Goal: Information Seeking & Learning: Learn about a topic

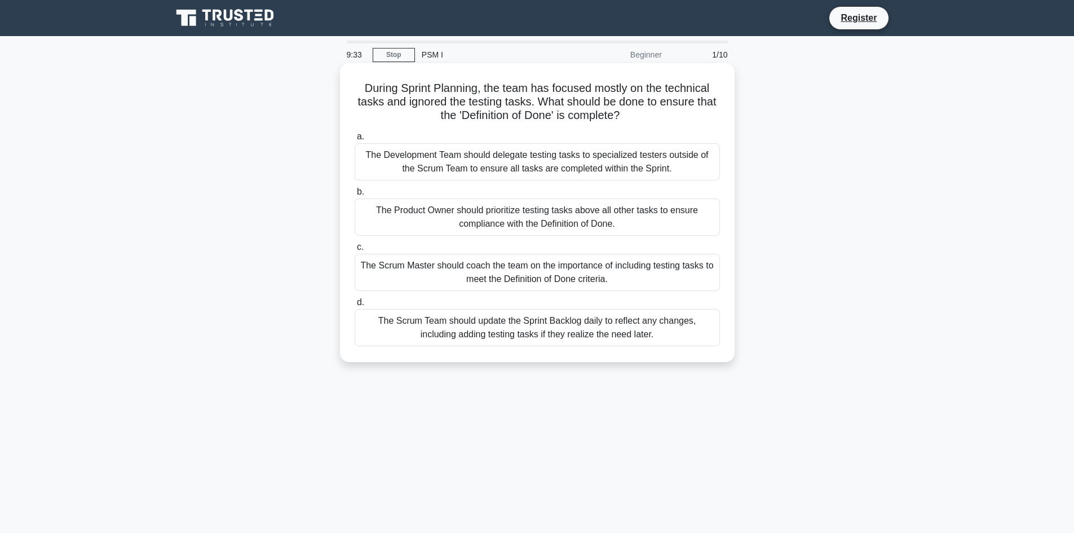
click at [636, 277] on div "The Scrum Master should coach the team on the importance of including testing t…" at bounding box center [537, 272] width 365 height 37
click at [355, 251] on input "c. The Scrum Master should coach the team on the importance of including testin…" at bounding box center [355, 247] width 0 height 7
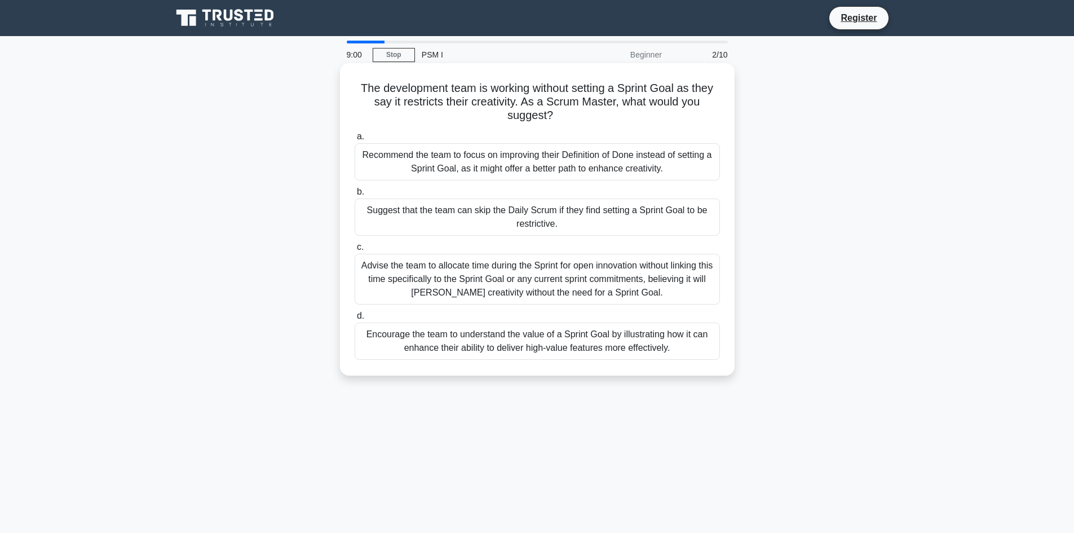
click at [624, 342] on div "Encourage the team to understand the value of a Sprint Goal by illustrating how…" at bounding box center [537, 341] width 365 height 37
click at [355, 320] on input "d. Encourage the team to understand the value of a Sprint Goal by illustrating …" at bounding box center [355, 315] width 0 height 7
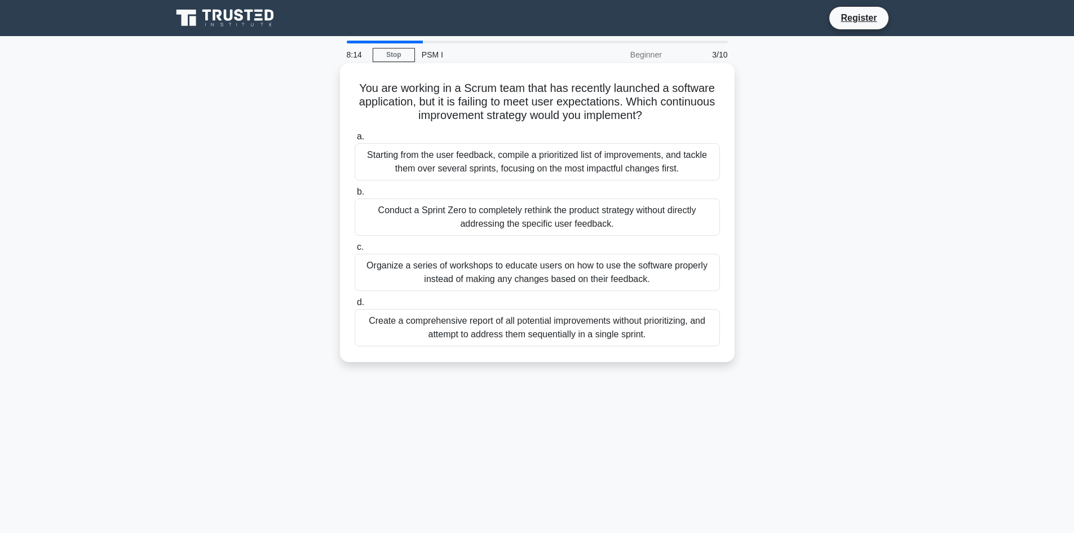
click at [532, 165] on div "Starting from the user feedback, compile a prioritized list of improvements, an…" at bounding box center [537, 161] width 365 height 37
click at [355, 140] on input "a. Starting from the user feedback, compile a prioritized list of improvements,…" at bounding box center [355, 136] width 0 height 7
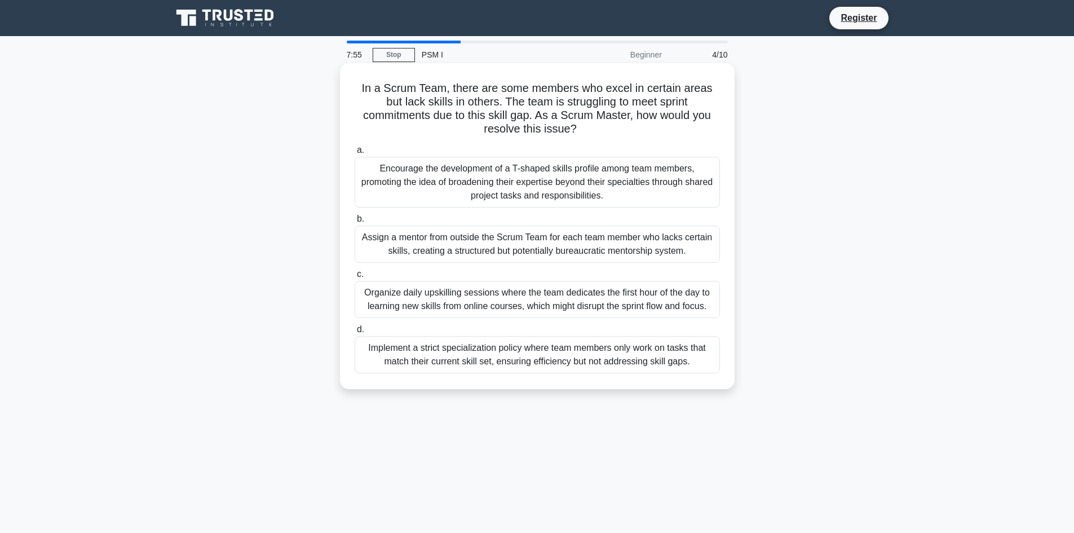
click at [530, 173] on div "Encourage the development of a T-shaped skills profile among team members, prom…" at bounding box center [537, 182] width 365 height 51
click at [355, 154] on input "a. Encourage the development of a T-shaped skills profile among team members, p…" at bounding box center [355, 150] width 0 height 7
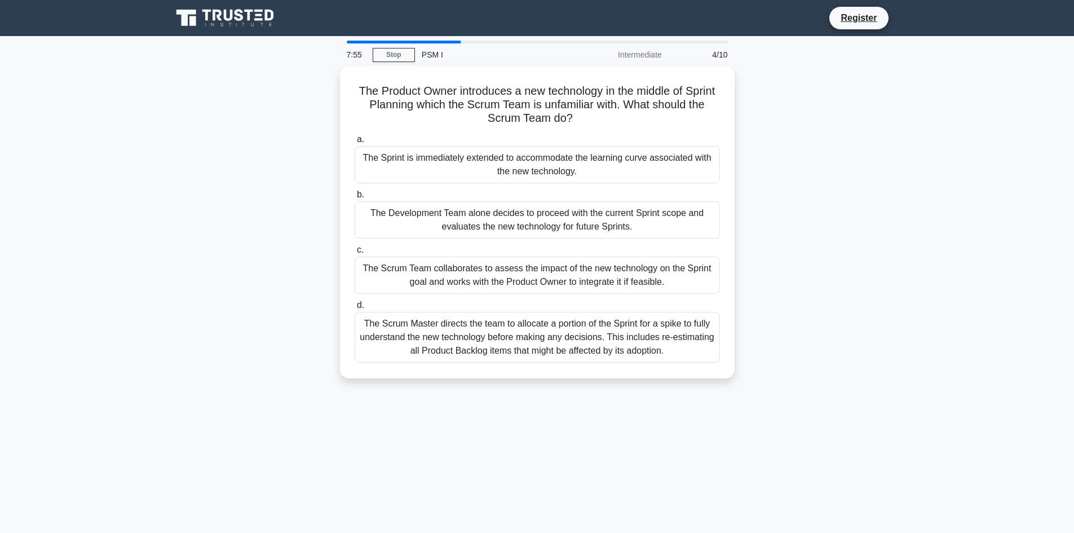
click at [530, 173] on div "The Sprint is immediately extended to accommodate the learning curve associated…" at bounding box center [537, 164] width 365 height 37
click at [355, 143] on input "a. The Sprint is immediately extended to accommodate the learning curve associa…" at bounding box center [355, 139] width 0 height 7
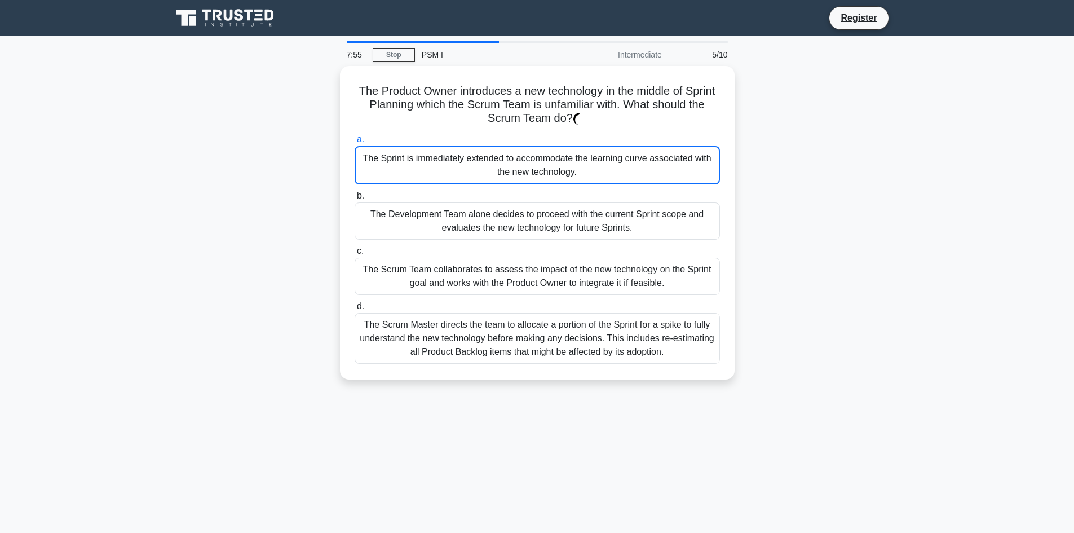
click at [530, 173] on div "The Sprint is immediately extended to accommodate the learning curve associated…" at bounding box center [537, 165] width 365 height 38
click at [355, 143] on input "a. The Sprint is immediately extended to accommodate the learning curve associa…" at bounding box center [355, 139] width 0 height 7
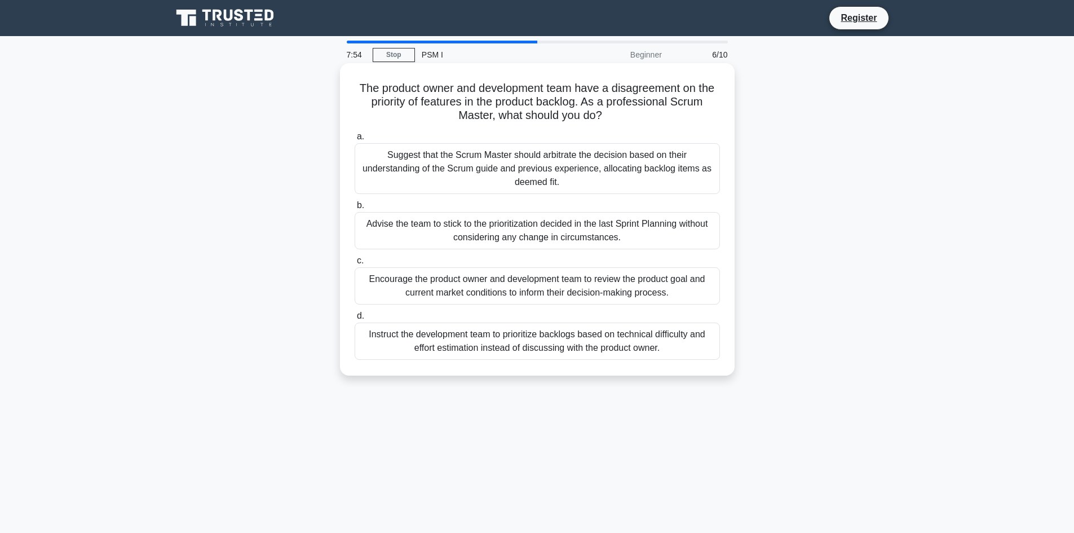
click at [538, 162] on div "Suggest that the Scrum Master should arbitrate the decision based on their unde…" at bounding box center [537, 168] width 365 height 51
click at [355, 140] on input "a. Suggest that the Scrum Master should arbitrate the decision based on their u…" at bounding box center [355, 136] width 0 height 7
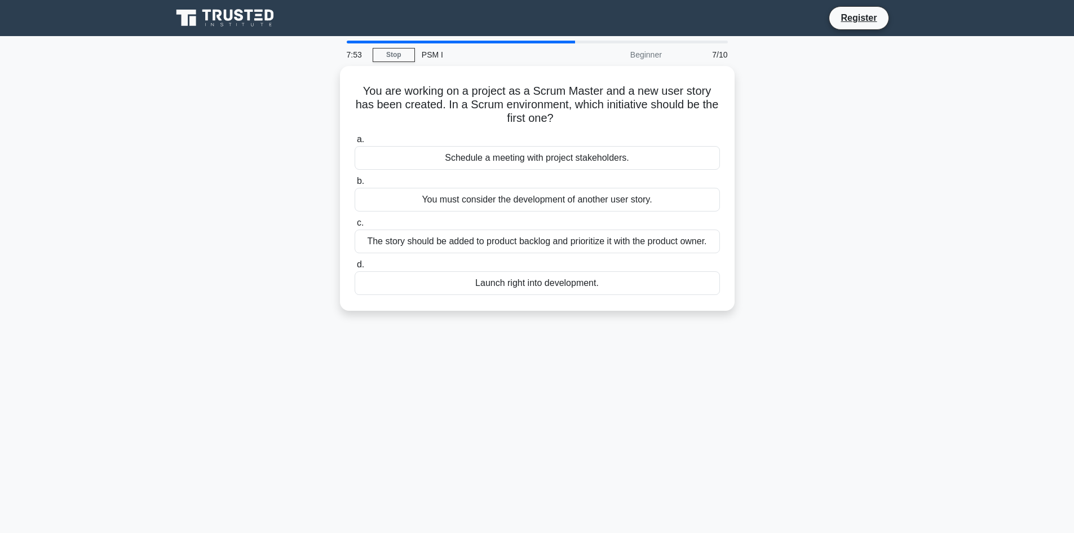
click at [538, 162] on div "Schedule a meeting with project stakeholders." at bounding box center [537, 158] width 365 height 24
click at [355, 143] on input "a. Schedule a meeting with project stakeholders." at bounding box center [355, 139] width 0 height 7
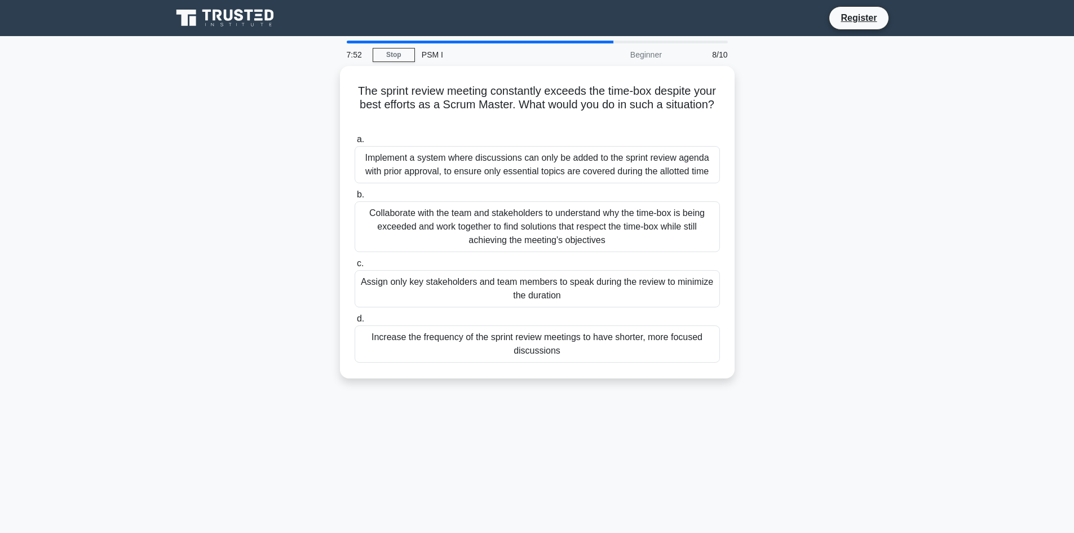
click at [538, 162] on div "Implement a system where discussions can only be added to the sprint review age…" at bounding box center [537, 164] width 365 height 37
click at [355, 143] on input "a. Implement a system where discussions can only be added to the sprint review …" at bounding box center [355, 139] width 0 height 7
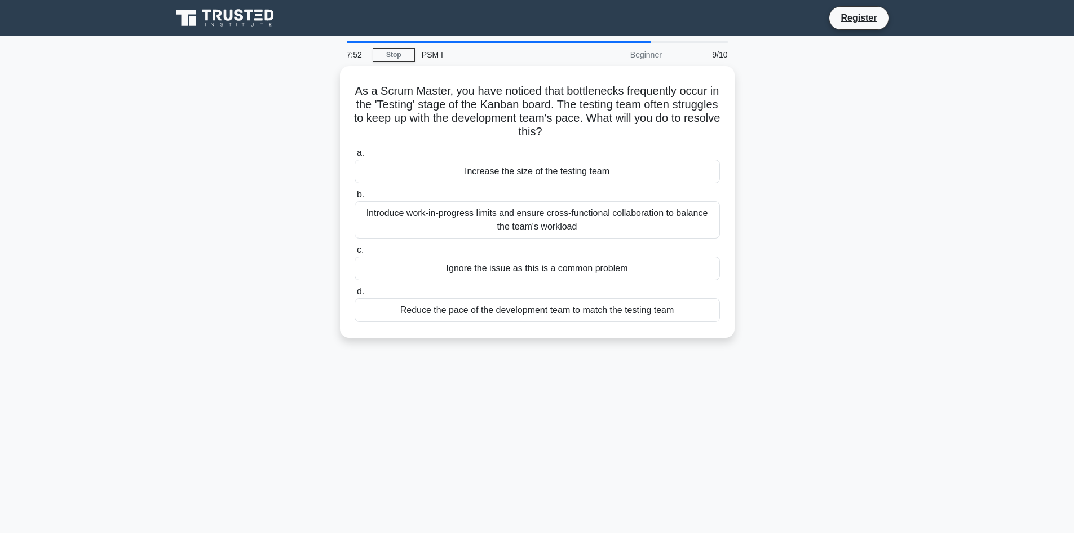
click at [538, 162] on div "Increase the size of the testing team" at bounding box center [537, 172] width 365 height 24
click at [355, 157] on input "a. Increase the size of the testing team" at bounding box center [355, 152] width 0 height 7
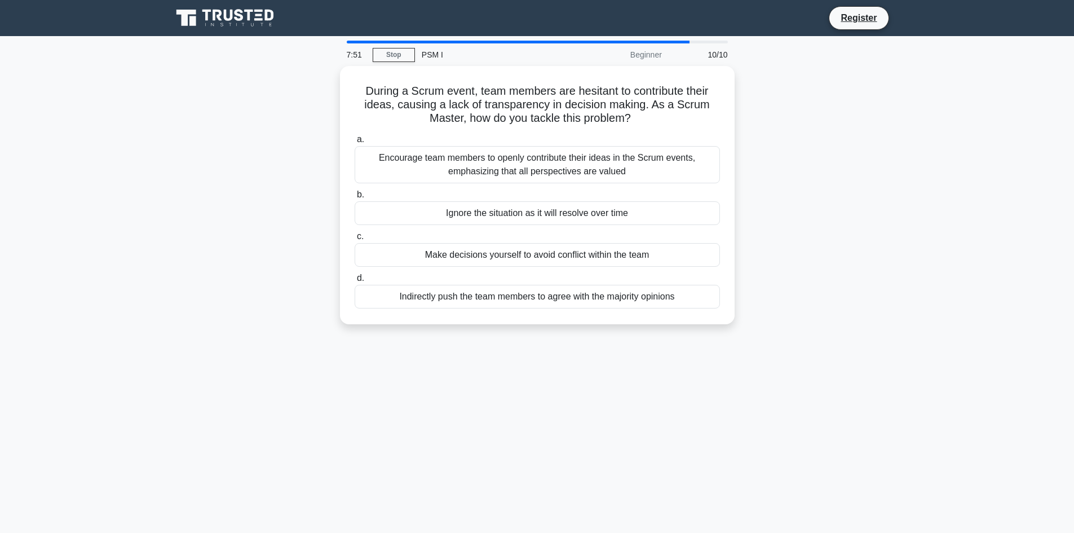
click at [538, 162] on div "Encourage team members to openly contribute their ideas in the Scrum events, em…" at bounding box center [537, 164] width 365 height 37
click at [355, 143] on input "a. Encourage team members to openly contribute their ideas in the Scrum events,…" at bounding box center [355, 139] width 0 height 7
